Goal: Task Accomplishment & Management: Use online tool/utility

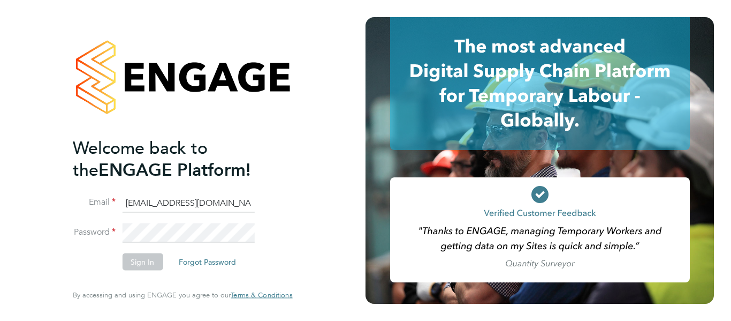
type input "[EMAIL_ADDRESS][DOMAIN_NAME]"
click at [138, 249] on li "Password" at bounding box center [177, 238] width 209 height 30
click at [138, 256] on button "Sign In" at bounding box center [142, 261] width 41 height 17
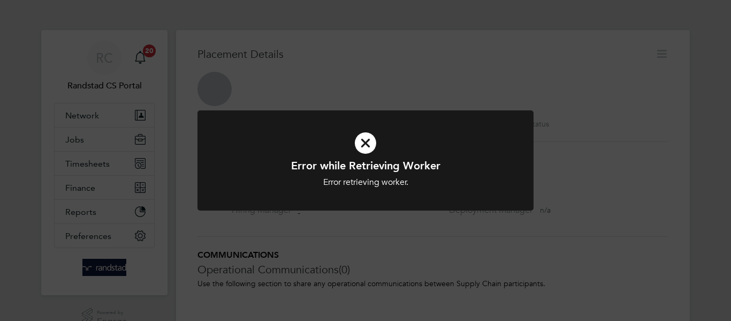
click at [372, 142] on icon at bounding box center [365, 143] width 278 height 42
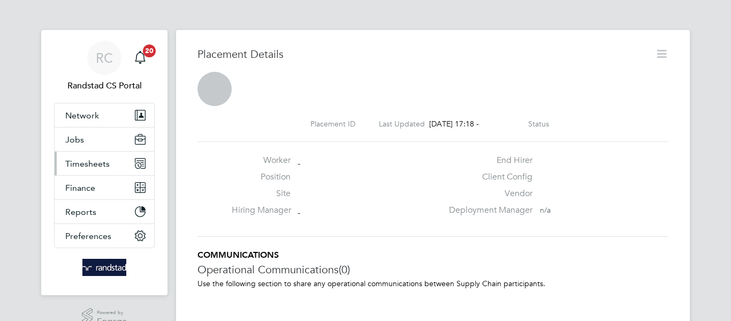
click at [102, 162] on span "Timesheets" at bounding box center [87, 163] width 44 height 10
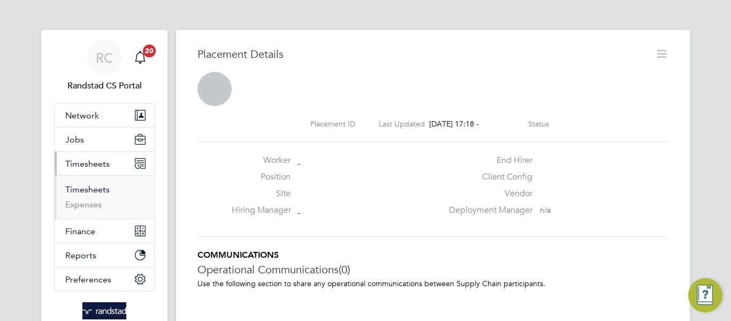
click at [95, 188] on link "Timesheets" at bounding box center [87, 189] width 44 height 10
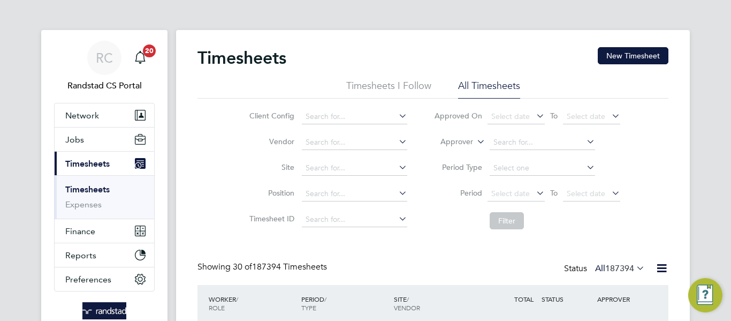
scroll to position [5, 5]
click at [331, 168] on input at bounding box center [354, 168] width 105 height 15
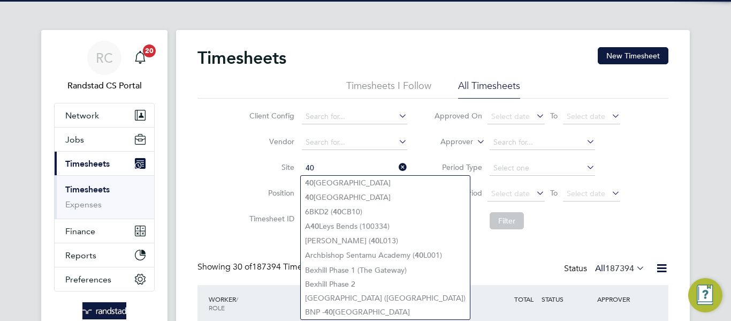
type input "40"
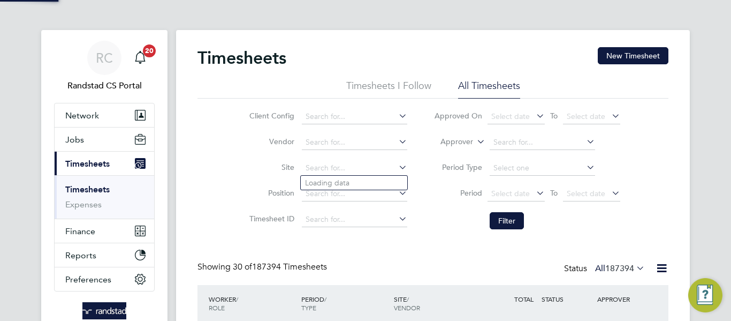
type input "c"
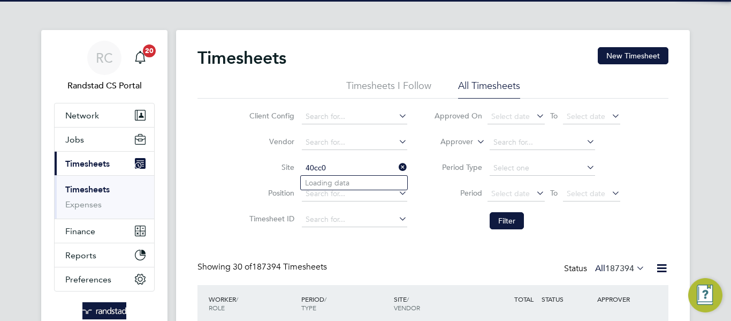
type input "40cc01"
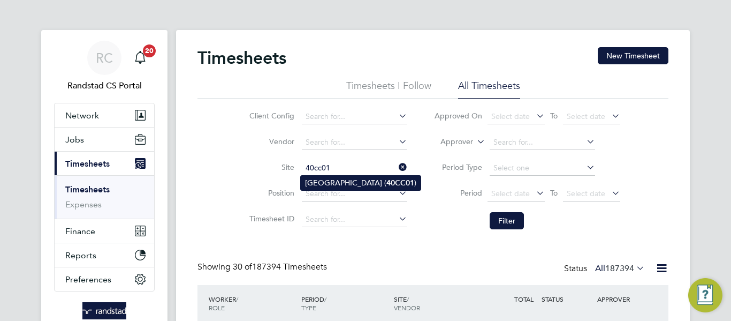
click at [346, 183] on li "[GEOGRAPHIC_DATA] ( 40CC01 )" at bounding box center [361, 183] width 120 height 14
type input "[GEOGRAPHIC_DATA] (40CC01)"
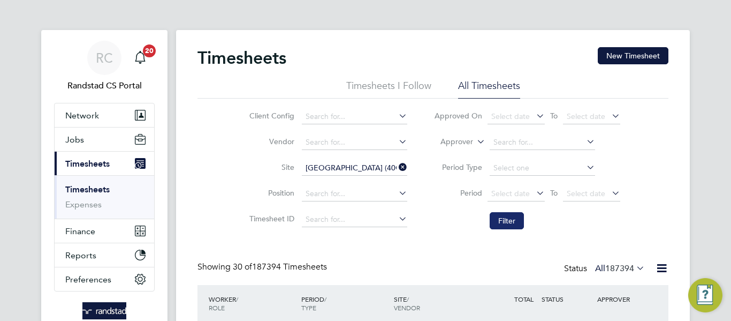
click at [502, 223] on button "Filter" at bounding box center [507, 220] width 34 height 17
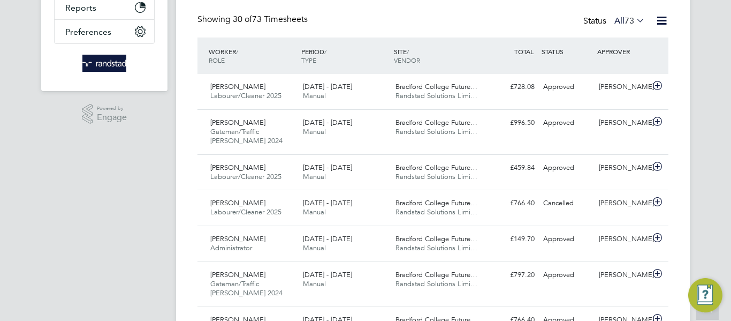
scroll to position [248, 0]
click at [378, 163] on div "[DATE] - [DATE] Manual" at bounding box center [345, 171] width 93 height 27
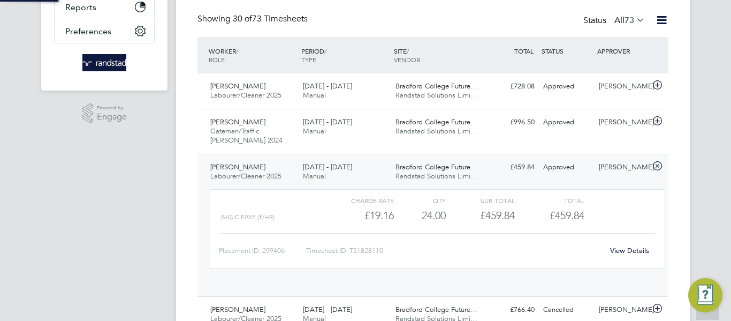
scroll to position [18, 104]
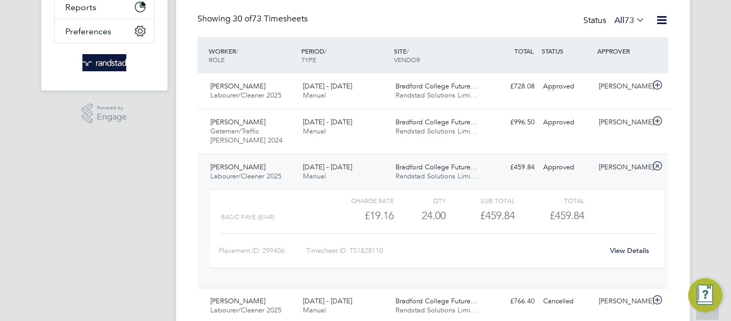
click at [629, 247] on link "View Details" at bounding box center [629, 250] width 39 height 9
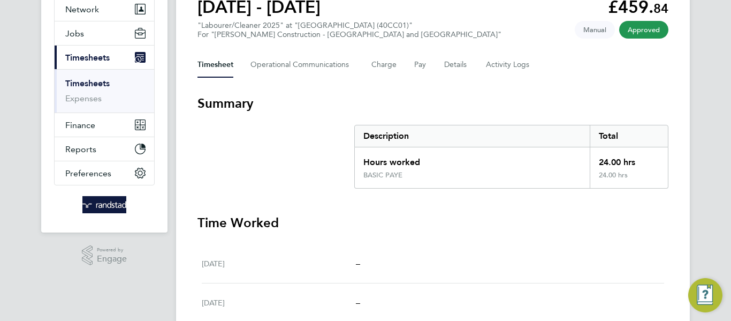
scroll to position [105, 0]
drag, startPoint x: 597, startPoint y: 163, endPoint x: 622, endPoint y: 163, distance: 24.6
click at [622, 163] on div "24.00 hrs" at bounding box center [629, 160] width 78 height 24
click at [609, 163] on div "24.00 hrs" at bounding box center [629, 160] width 78 height 24
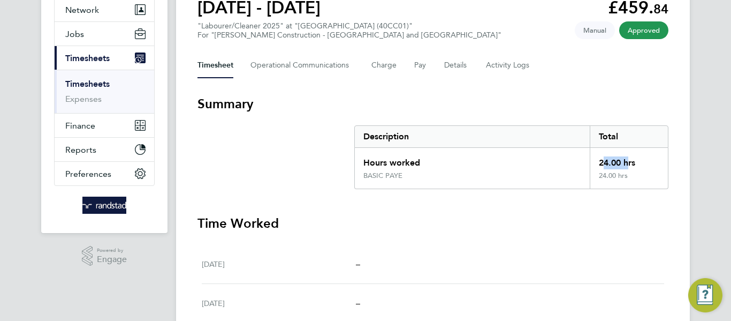
scroll to position [70, 0]
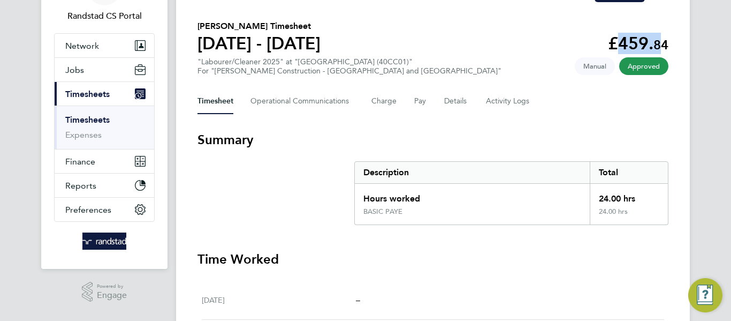
drag, startPoint x: 609, startPoint y: 44, endPoint x: 662, endPoint y: 34, distance: 53.9
click at [662, 34] on app-decimal "£459. 84" at bounding box center [638, 43] width 60 height 20
